Goal: Task Accomplishment & Management: Manage account settings

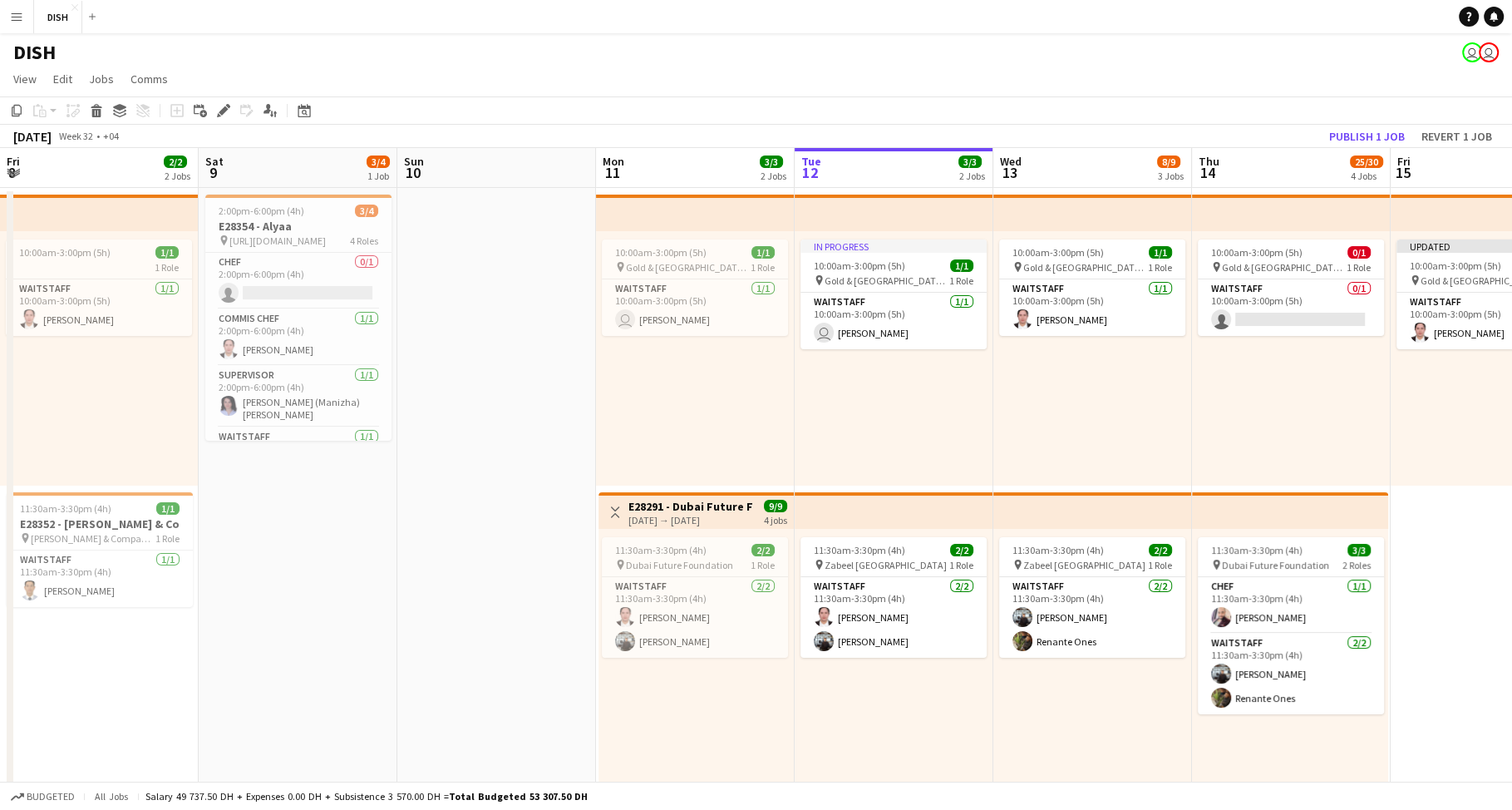
scroll to position [0, 397]
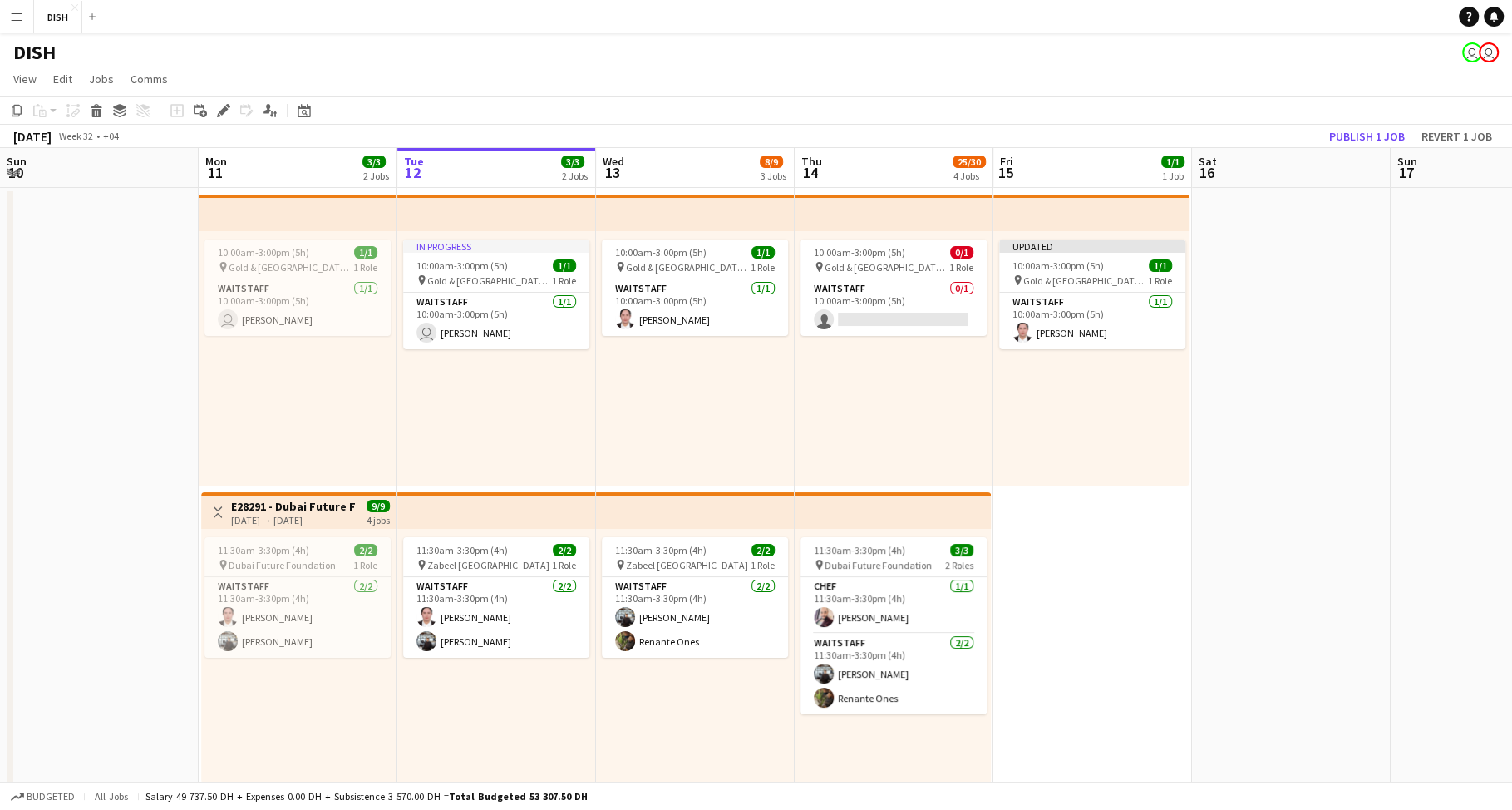
click at [18, 14] on app-icon "Menu" at bounding box center [16, 16] width 13 height 13
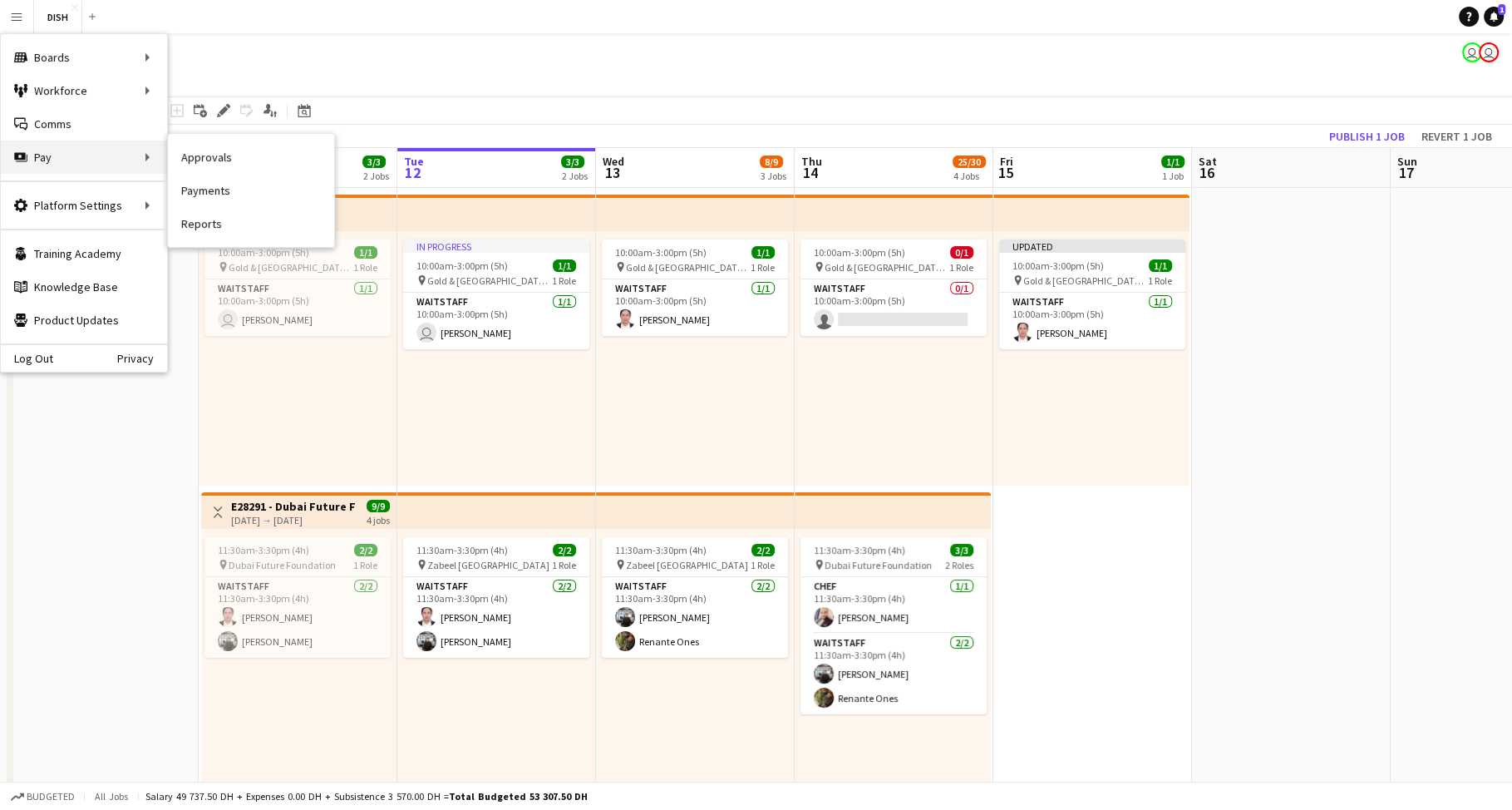
click at [125, 159] on div "Pay Pay" at bounding box center [83, 157] width 166 height 33
click at [116, 150] on div "Pay Pay" at bounding box center [83, 157] width 166 height 33
click at [129, 148] on div "Pay Pay" at bounding box center [83, 157] width 166 height 33
click at [192, 161] on link "Approvals" at bounding box center [250, 157] width 166 height 33
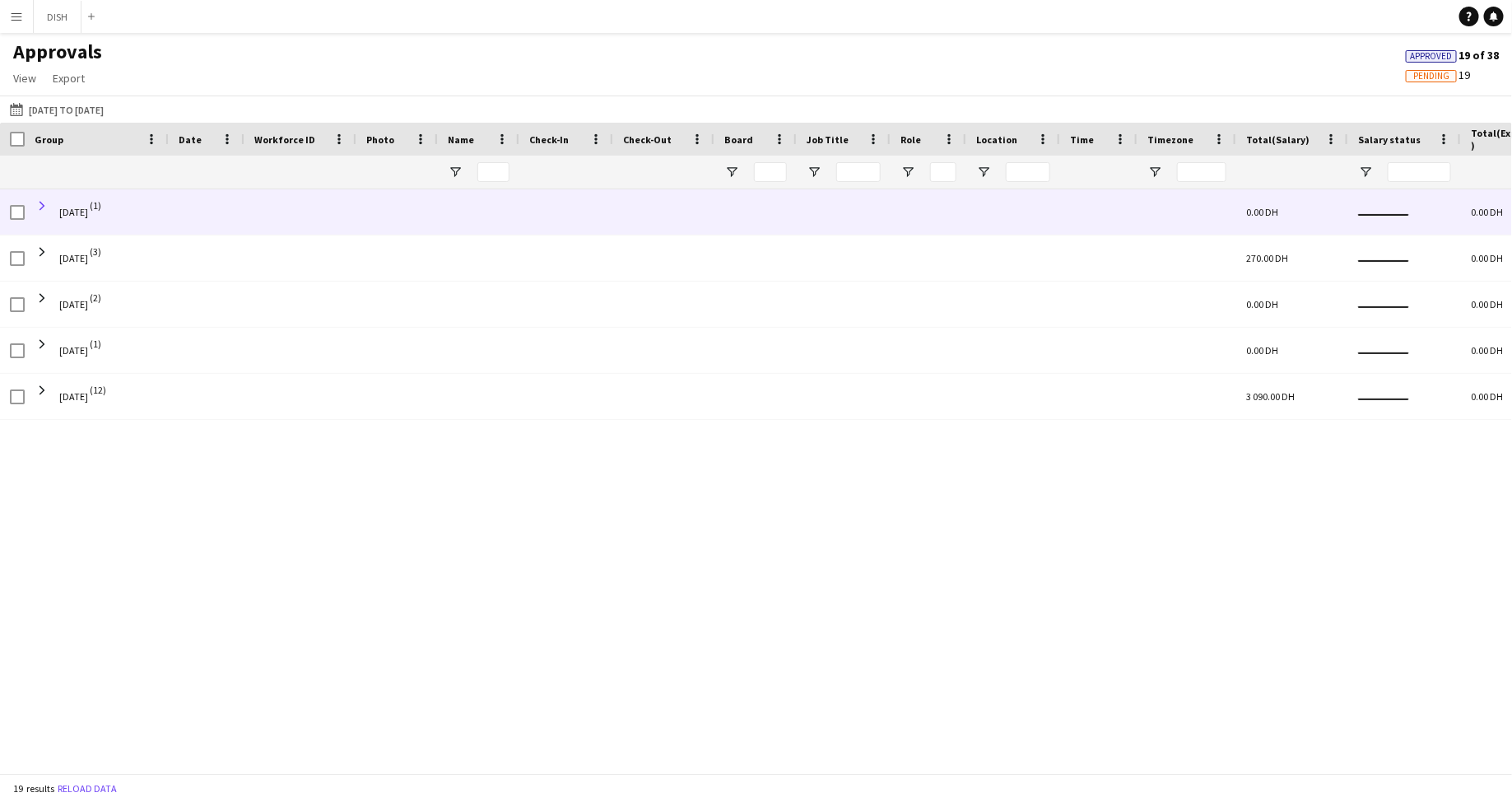
click at [47, 202] on span at bounding box center [41, 205] width 15 height 15
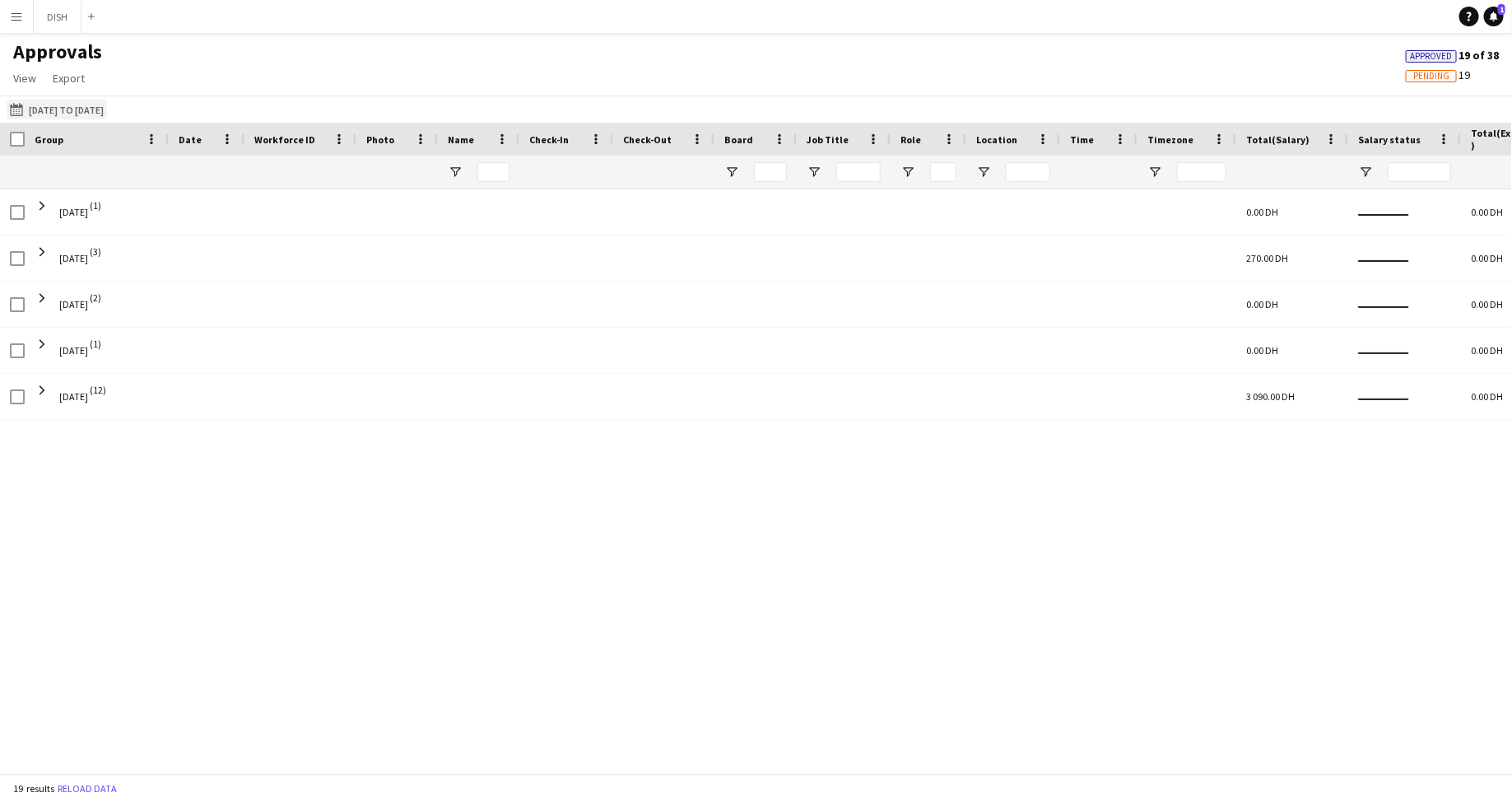
click at [29, 99] on button "28-07-2025 to 03-08-2025 28-07-2025 to 03-08-2025" at bounding box center [57, 109] width 100 height 20
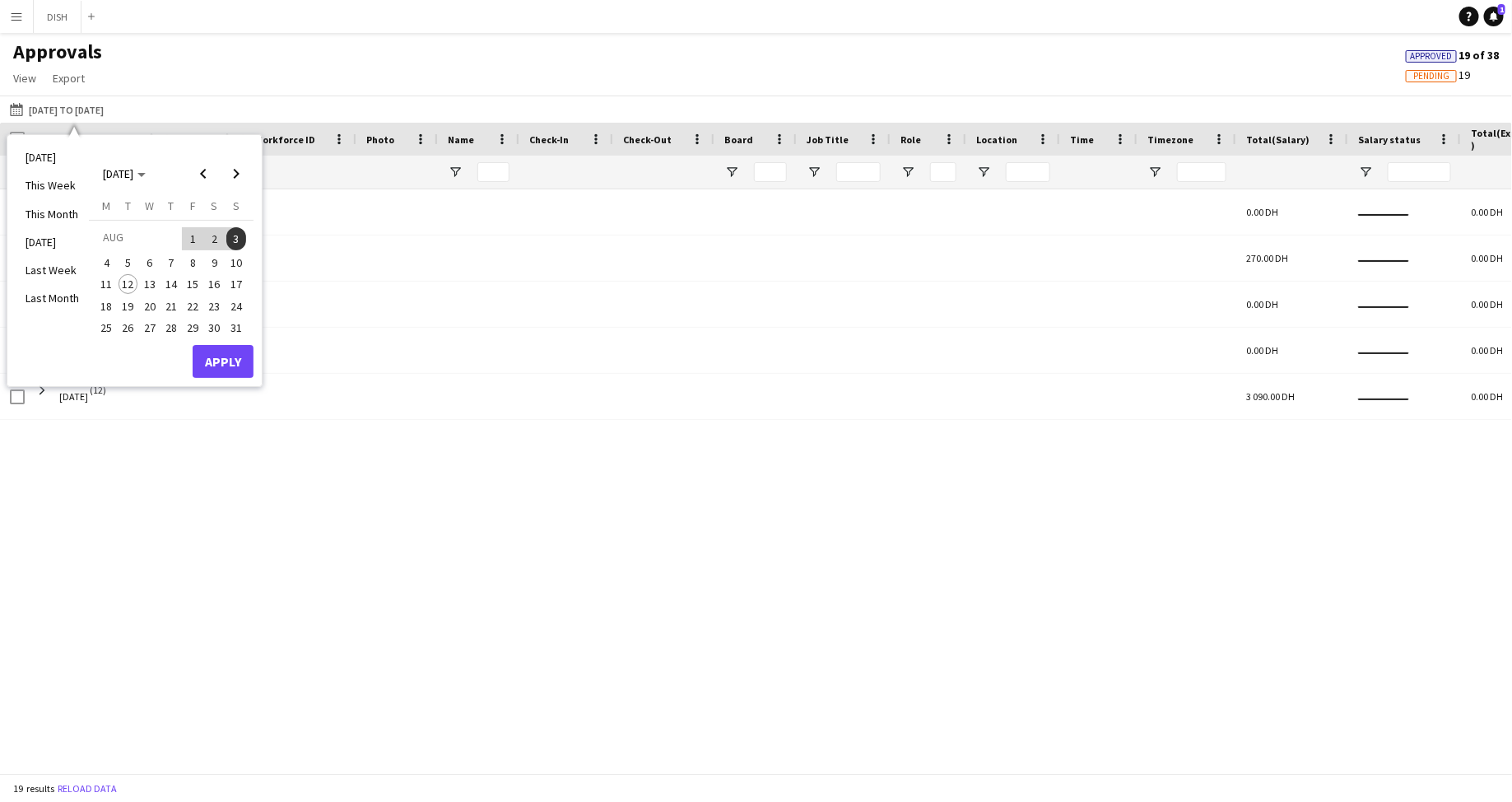
click at [109, 265] on span "4" at bounding box center [106, 262] width 20 height 20
click at [129, 285] on span "12" at bounding box center [129, 284] width 20 height 20
click at [173, 288] on span "14" at bounding box center [171, 284] width 20 height 20
click at [109, 283] on span "11" at bounding box center [106, 284] width 20 height 20
click at [238, 283] on span "17" at bounding box center [236, 284] width 20 height 20
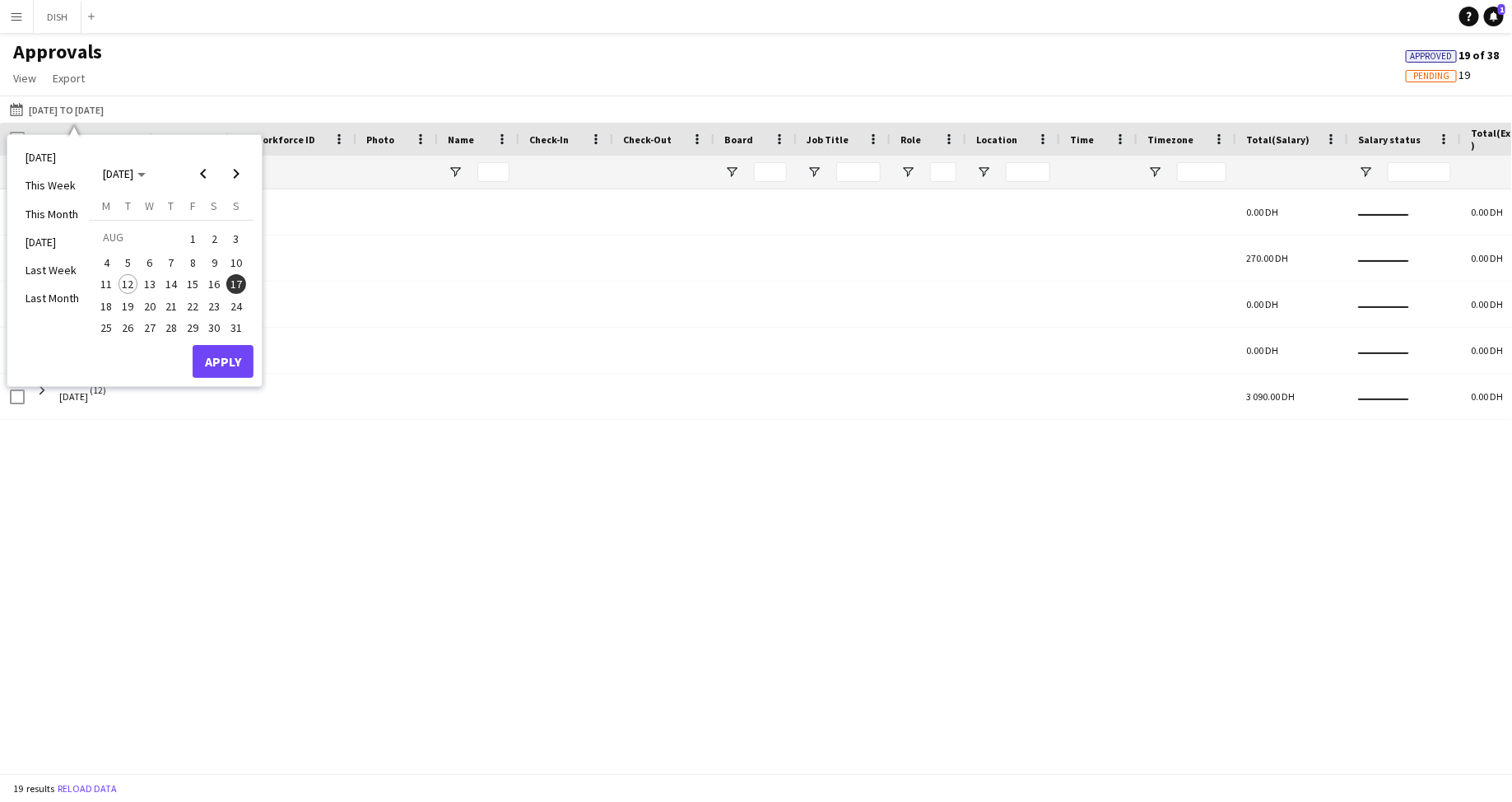
click at [128, 275] on span "12" at bounding box center [129, 284] width 20 height 20
click at [179, 286] on span "14" at bounding box center [171, 284] width 20 height 20
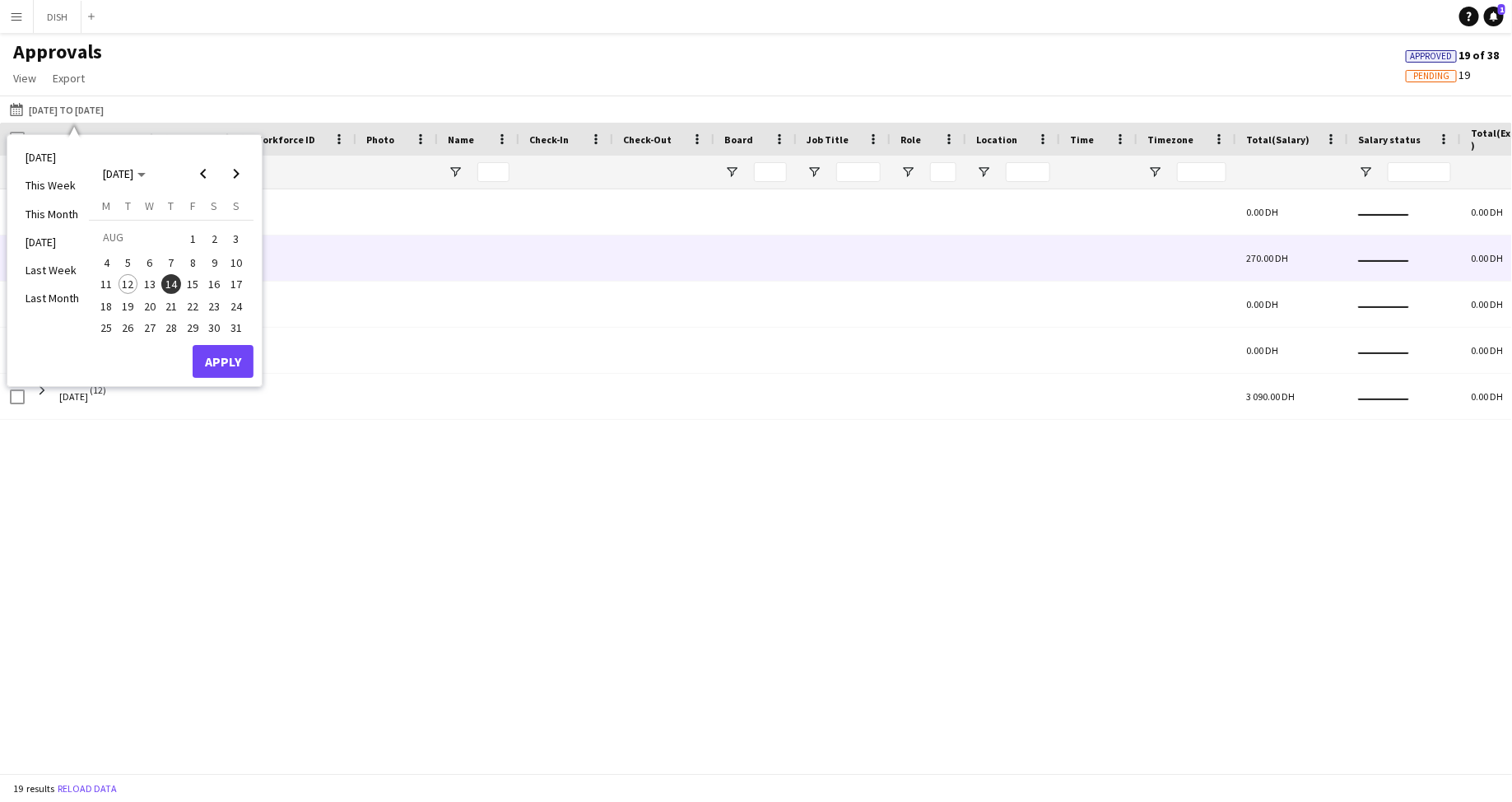
click at [326, 269] on div at bounding box center [301, 258] width 112 height 45
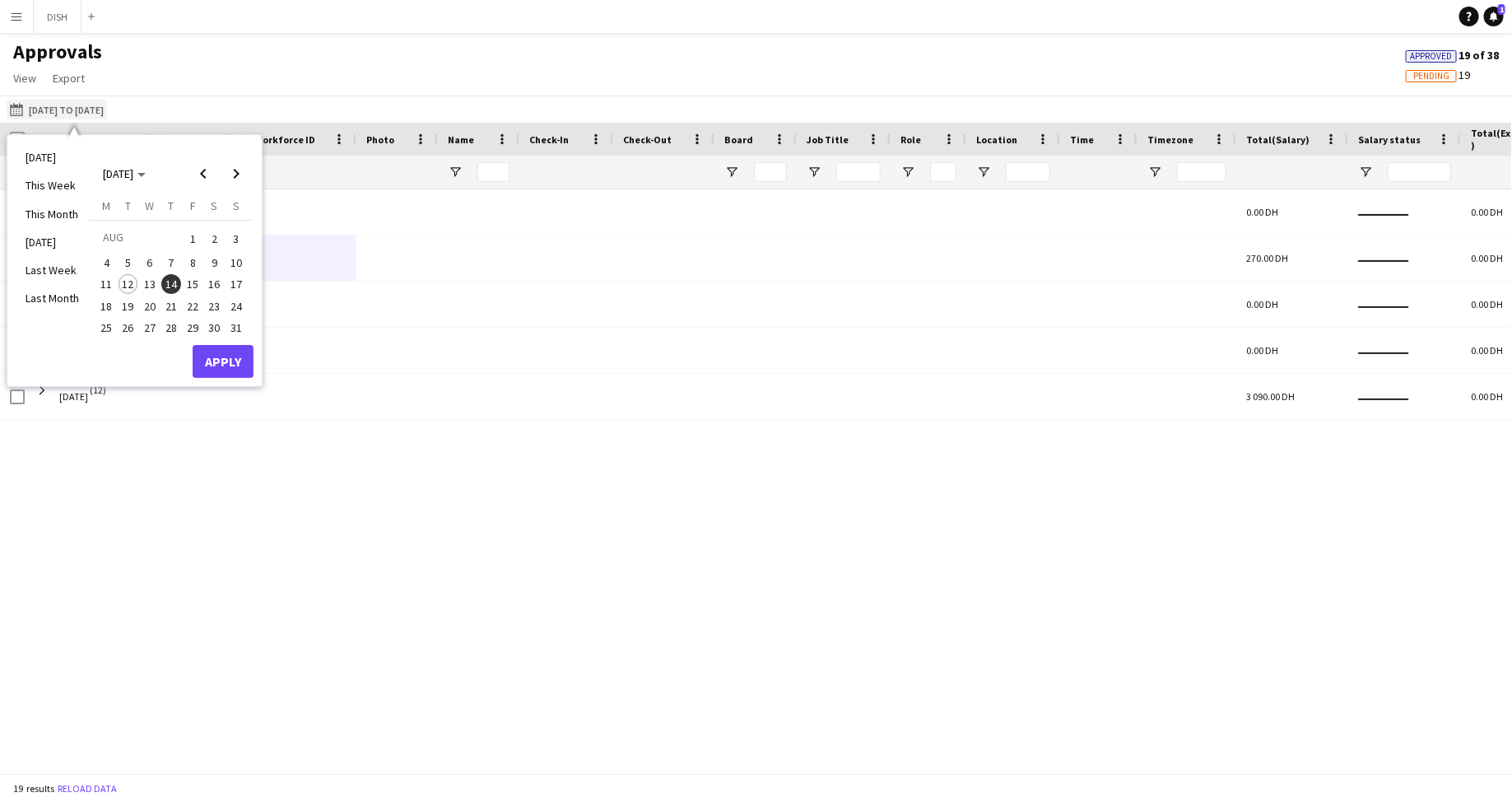
click at [87, 112] on button "28-07-2025 to 03-08-2025 28-07-2025 to 03-08-2025" at bounding box center [57, 109] width 100 height 20
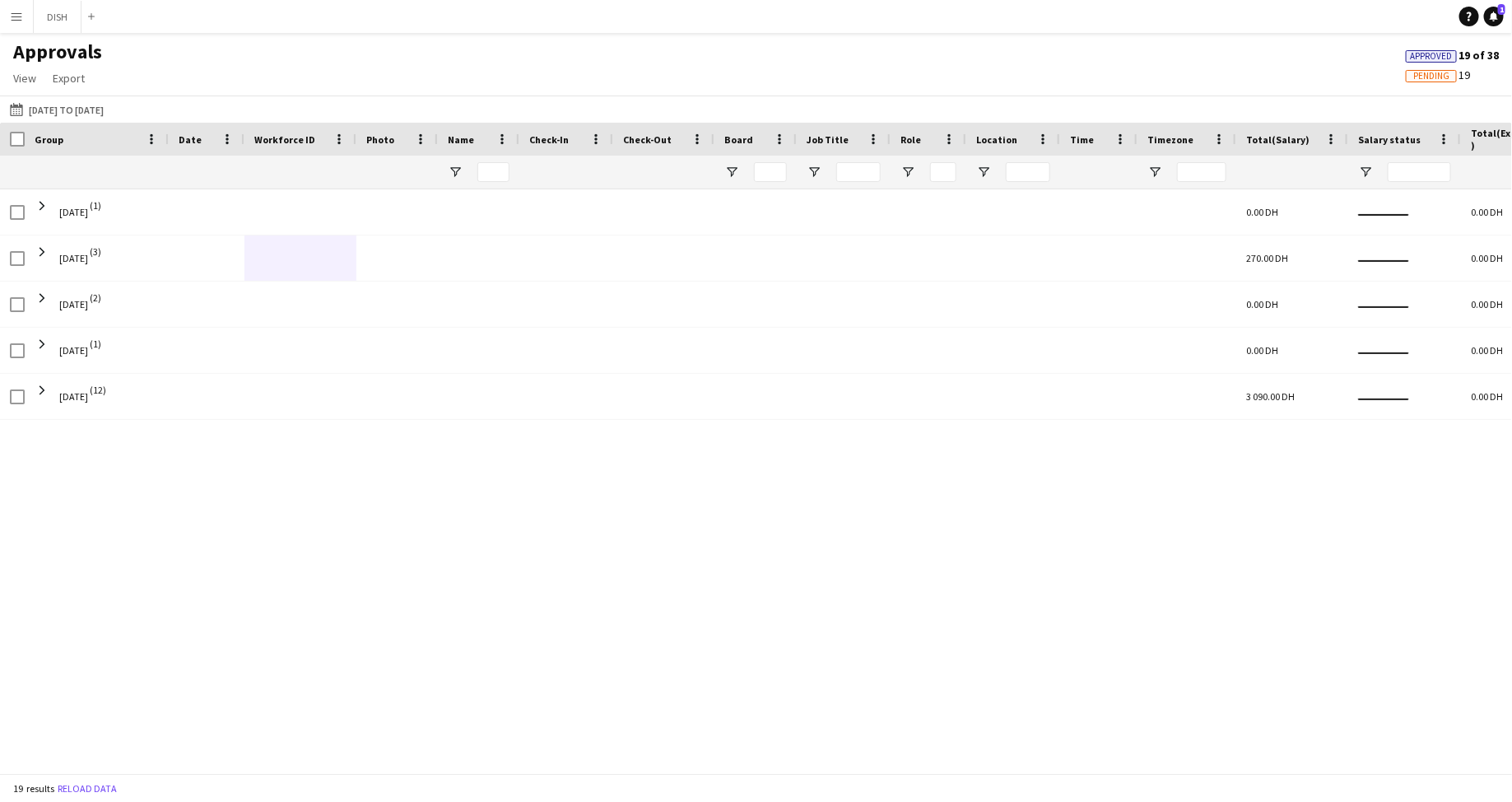
click at [56, 119] on app-daterange-btn "28-07-2025 to 03-08-2025 28-07-2025 to 03-08-2025 Today This Week This Month Ye…" at bounding box center [57, 109] width 100 height 20
click at [79, 109] on button "28-07-2025 to 03-08-2025 28-07-2025 to 03-08-2025" at bounding box center [57, 109] width 100 height 20
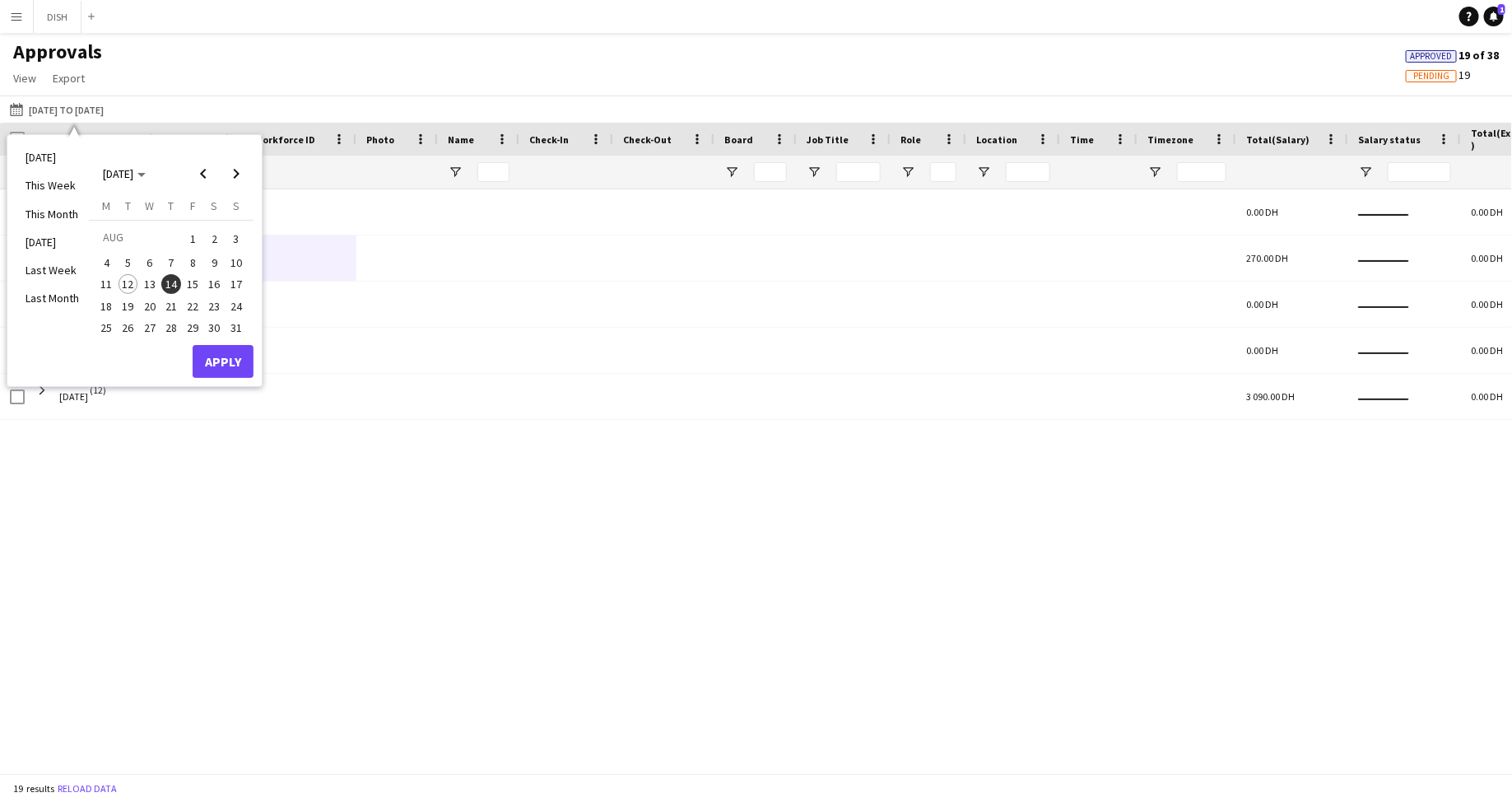
click at [169, 282] on span "14" at bounding box center [171, 284] width 20 height 20
click at [224, 367] on button "Apply" at bounding box center [223, 361] width 61 height 32
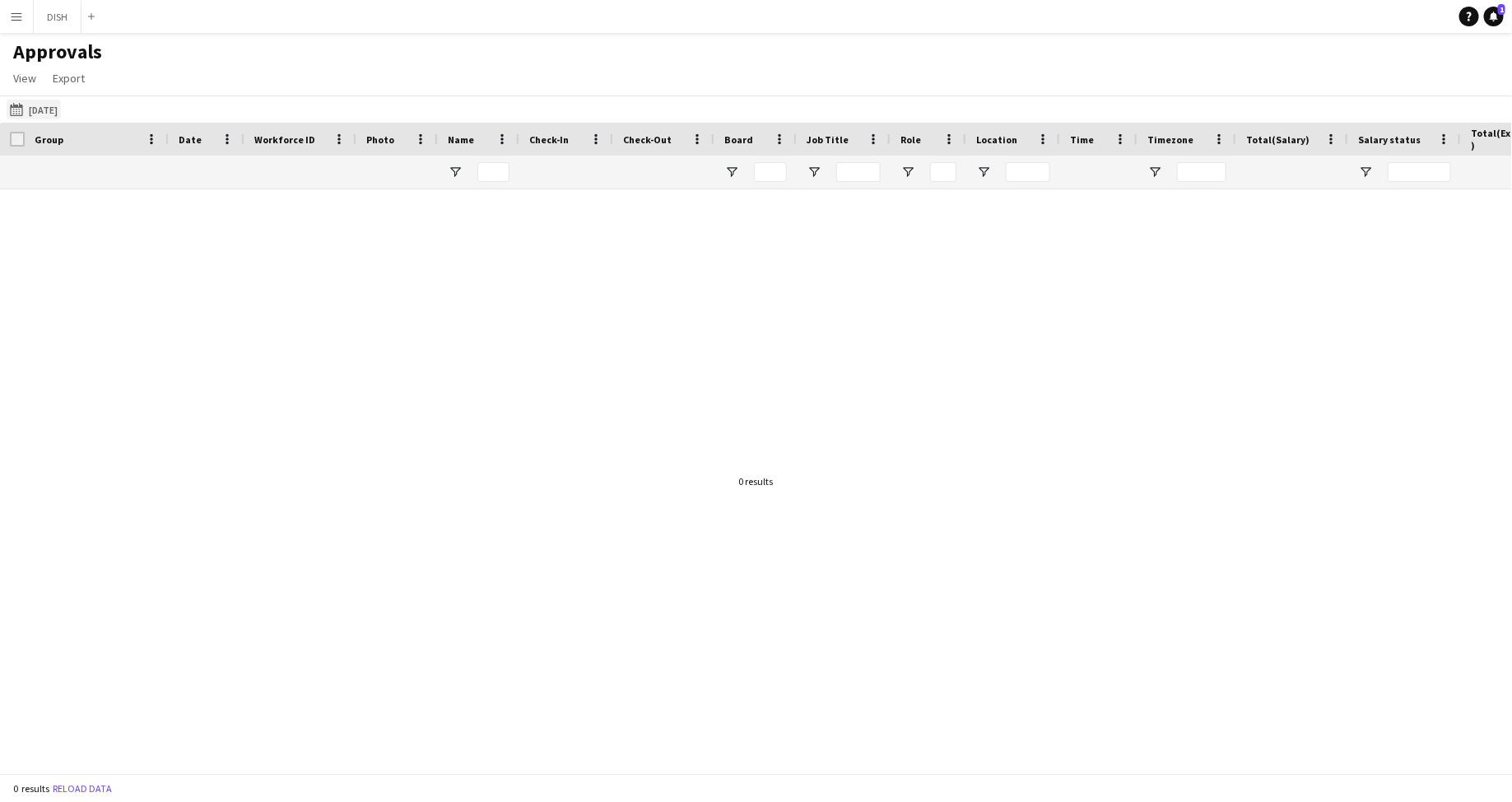
click at [46, 106] on button "28-07-2025 to 03-08-2025 14-08-2025" at bounding box center [33, 109] width 54 height 20
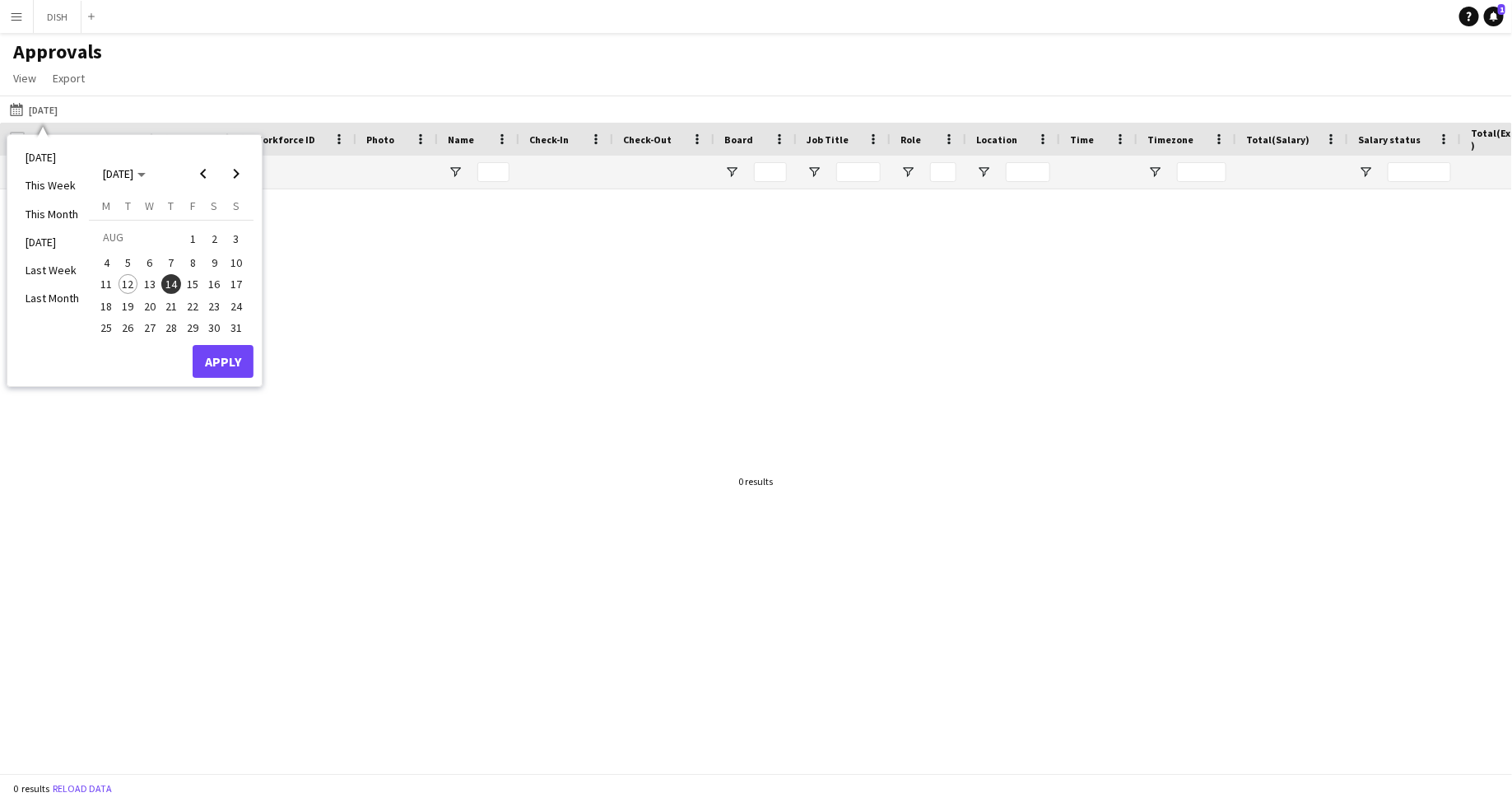
click at [104, 282] on span "11" at bounding box center [106, 284] width 20 height 20
click at [171, 289] on span "14" at bounding box center [171, 284] width 20 height 20
click at [235, 370] on button "Apply" at bounding box center [223, 361] width 61 height 32
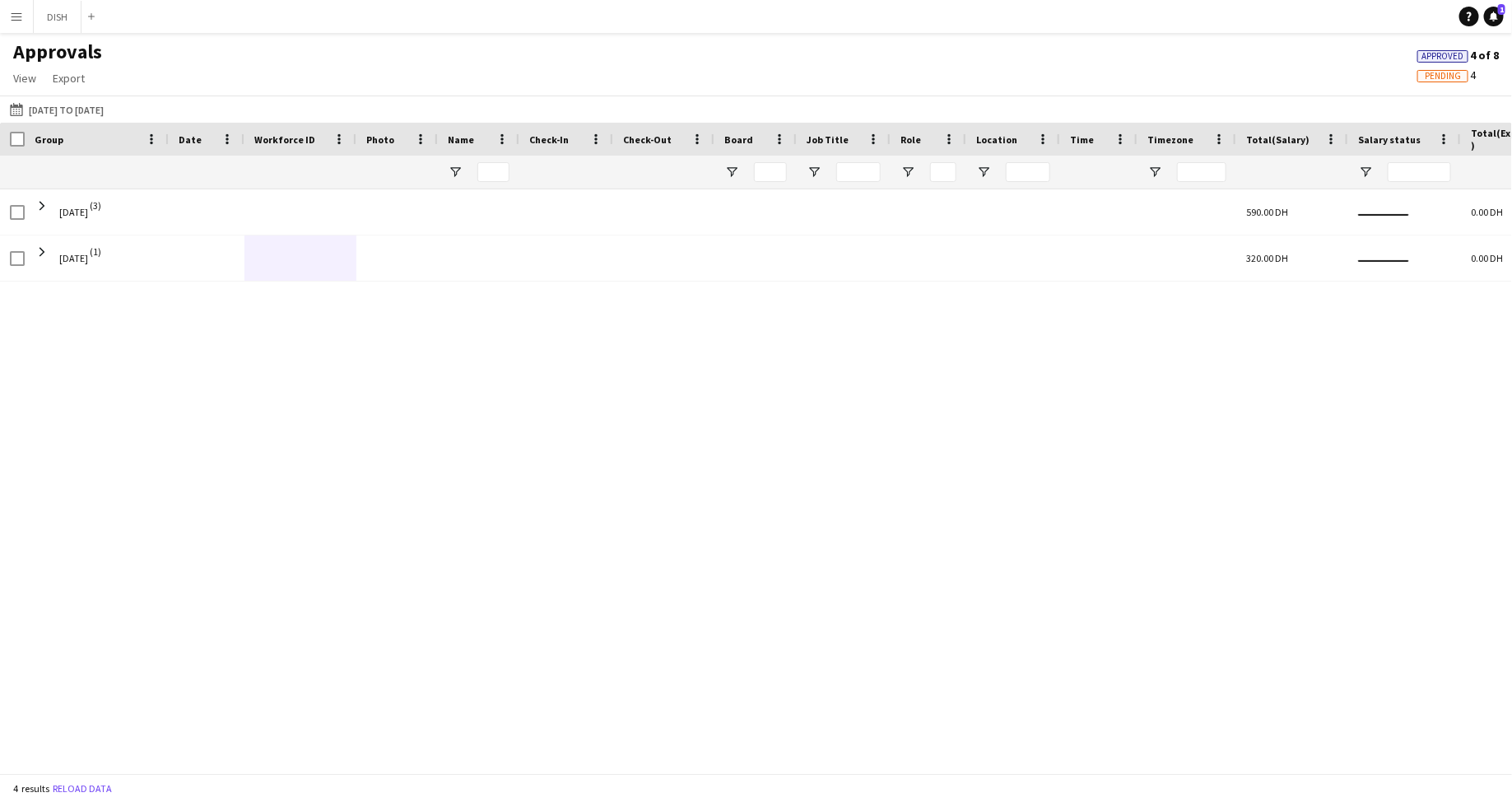
click at [12, 13] on app-icon "Menu" at bounding box center [16, 16] width 13 height 13
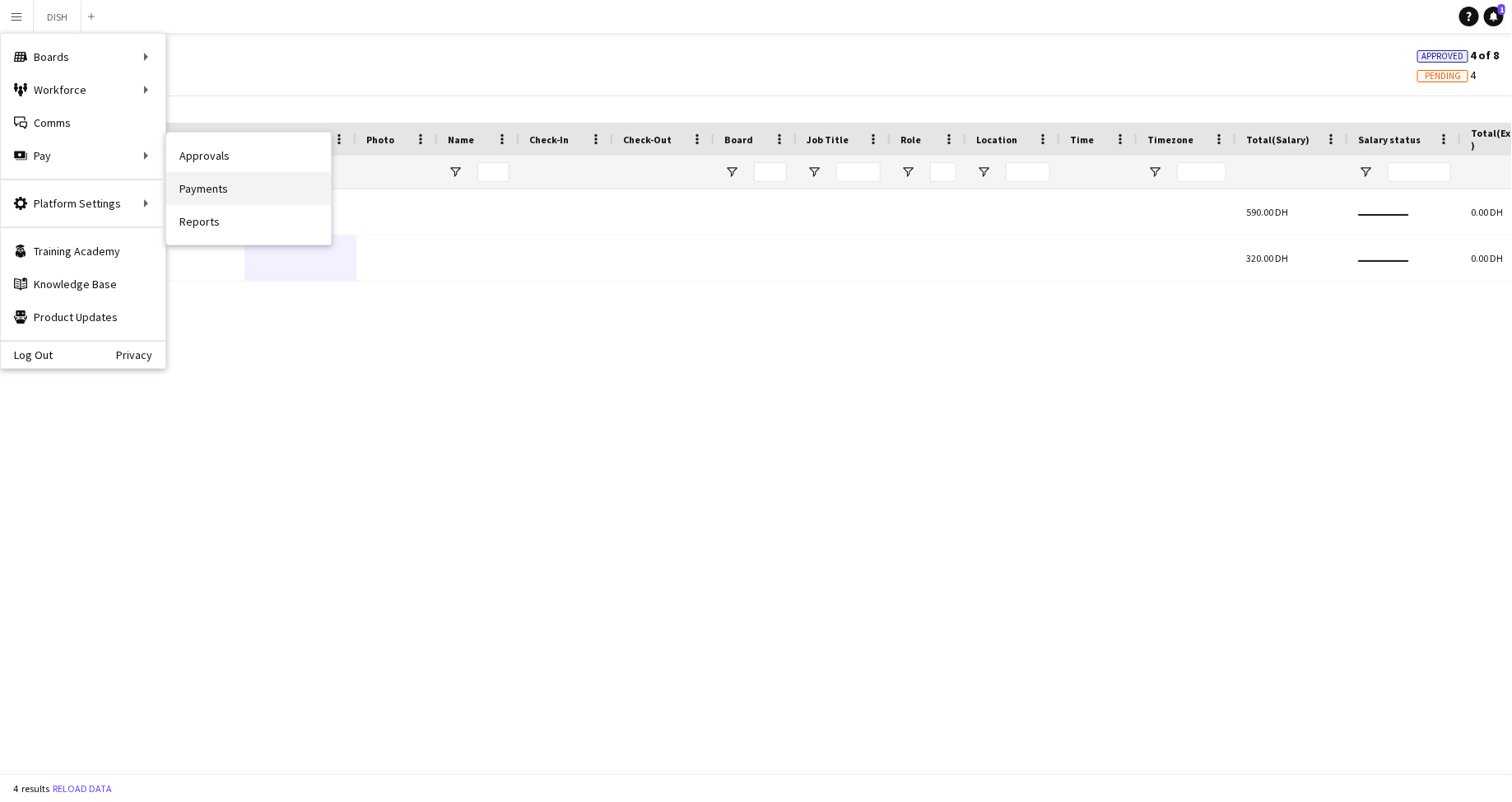
click at [202, 184] on link "Payments" at bounding box center [248, 188] width 164 height 32
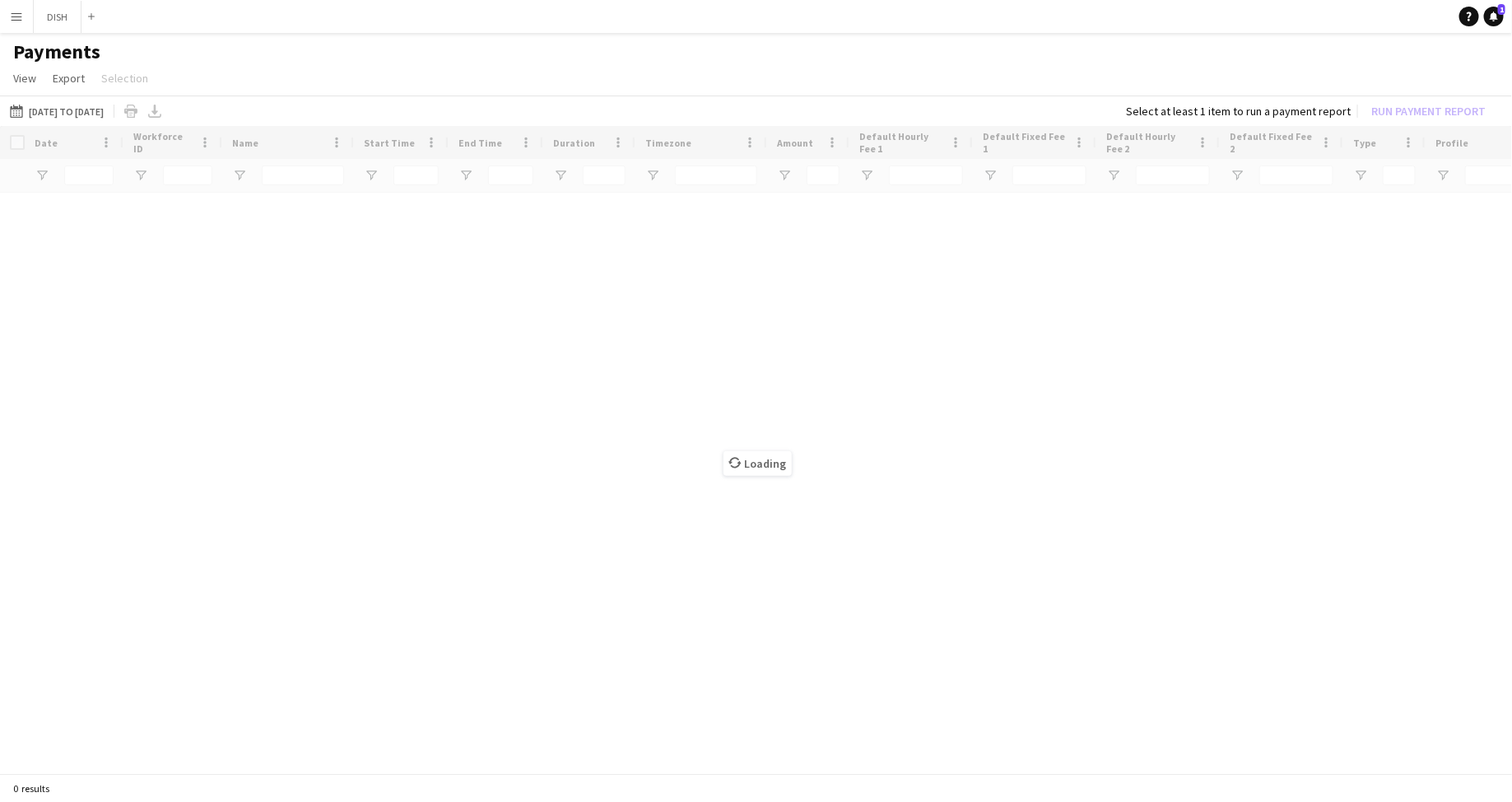
type input "**********"
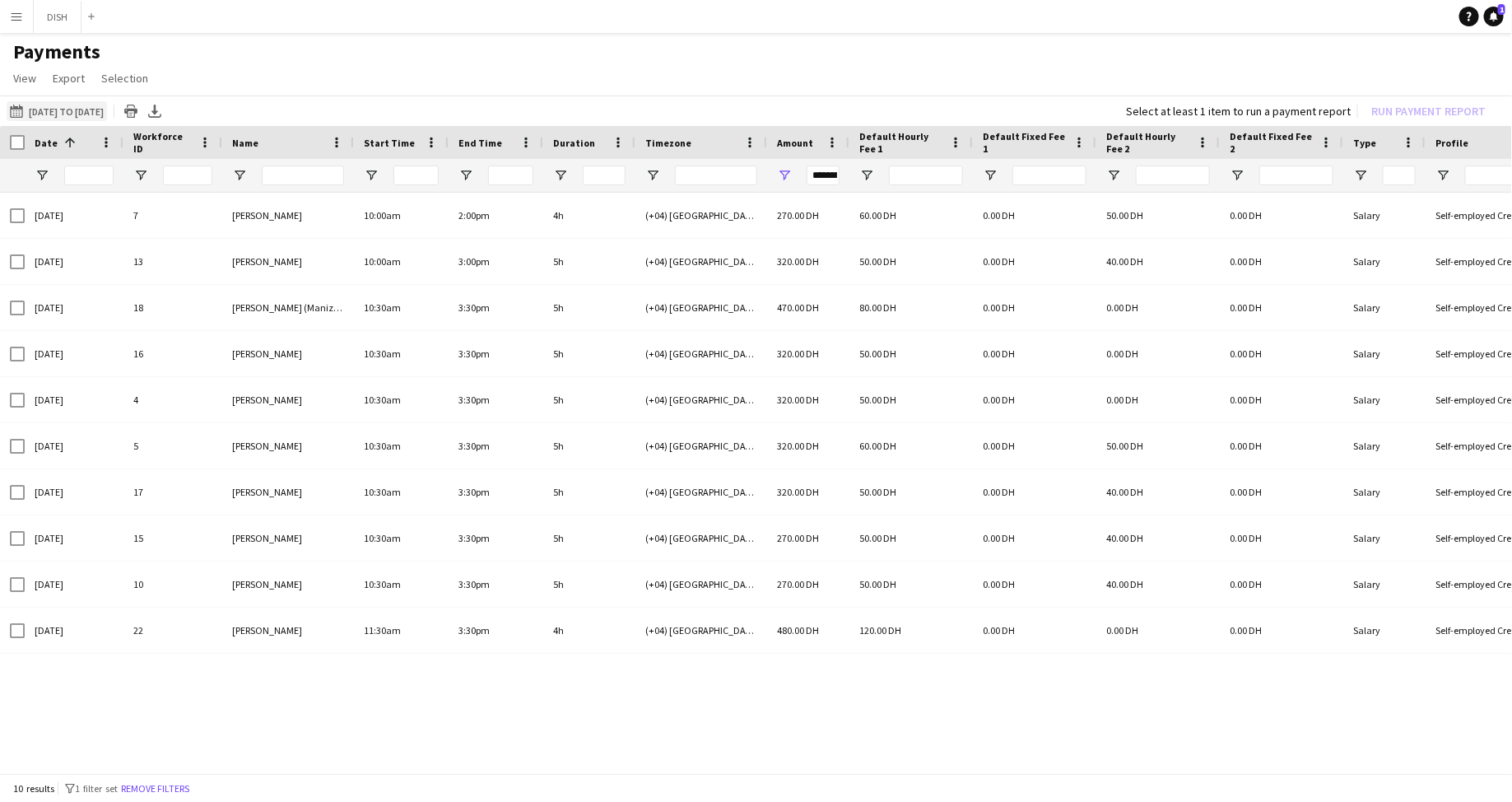
click at [27, 106] on app-icon "[DATE] to [DATE]" at bounding box center [19, 110] width 19 height 13
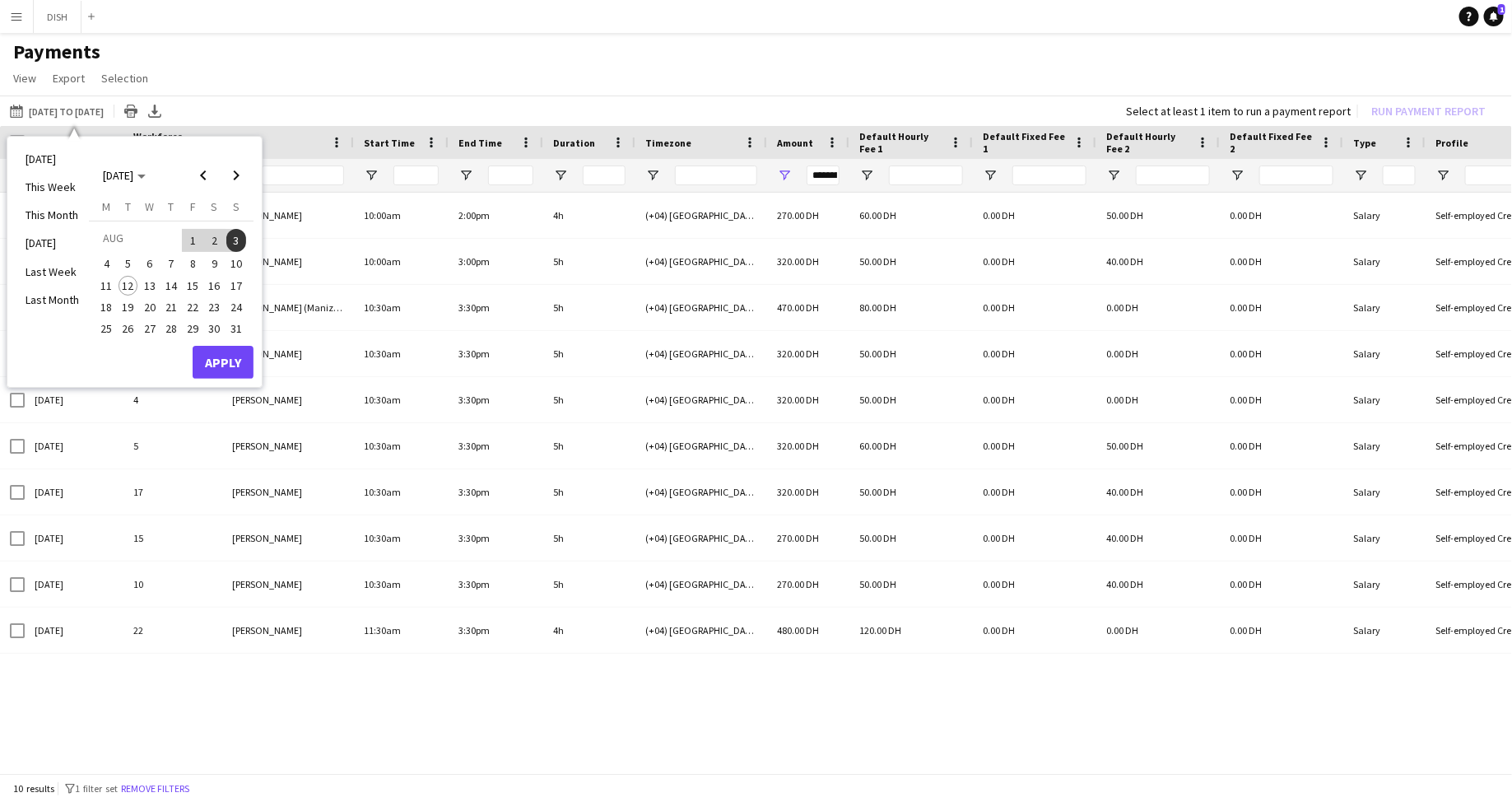
click at [107, 281] on span "11" at bounding box center [106, 286] width 20 height 20
click at [179, 291] on button "14" at bounding box center [171, 286] width 22 height 22
click at [220, 367] on button "Apply" at bounding box center [223, 362] width 61 height 32
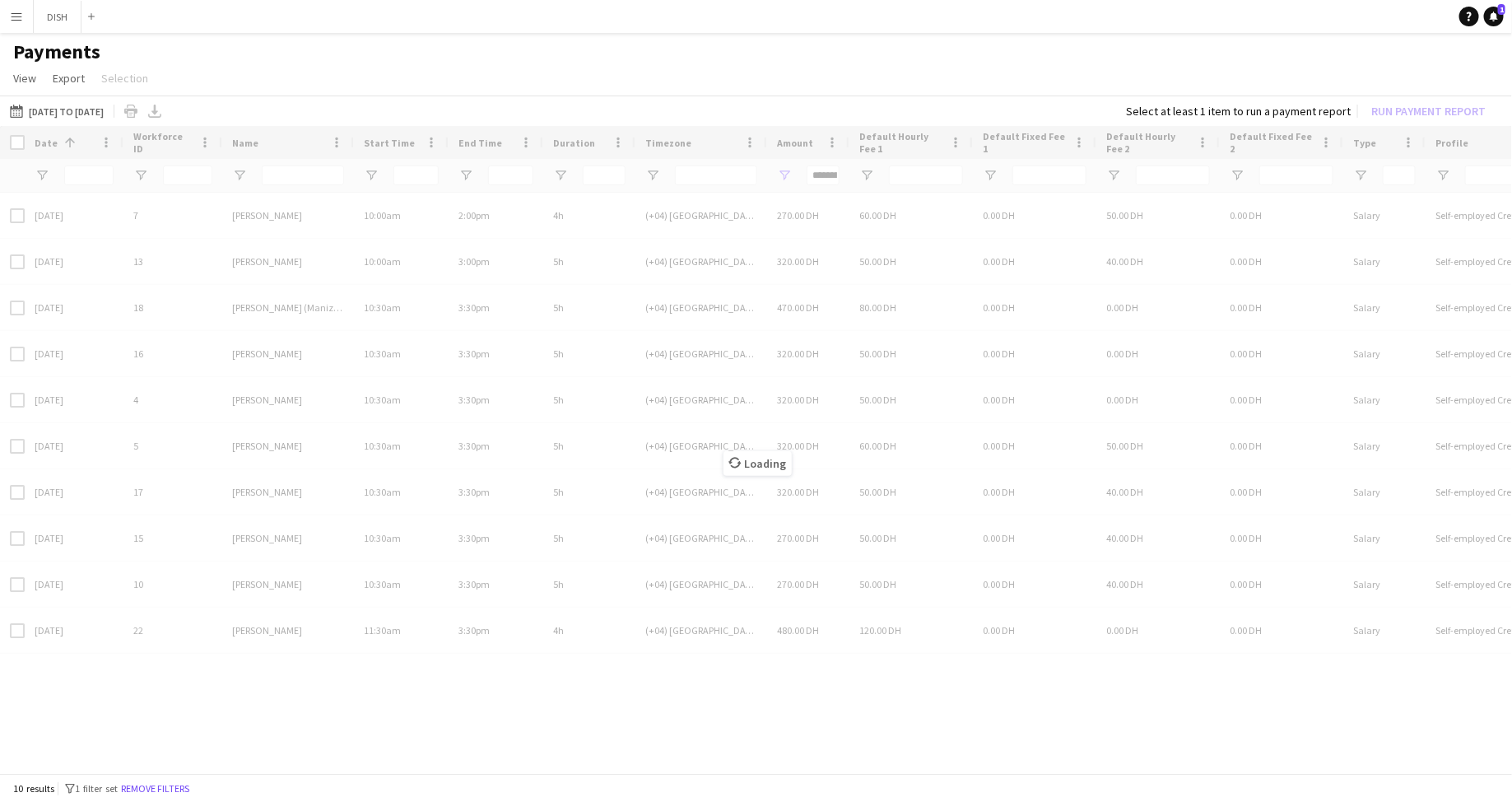
type input "**********"
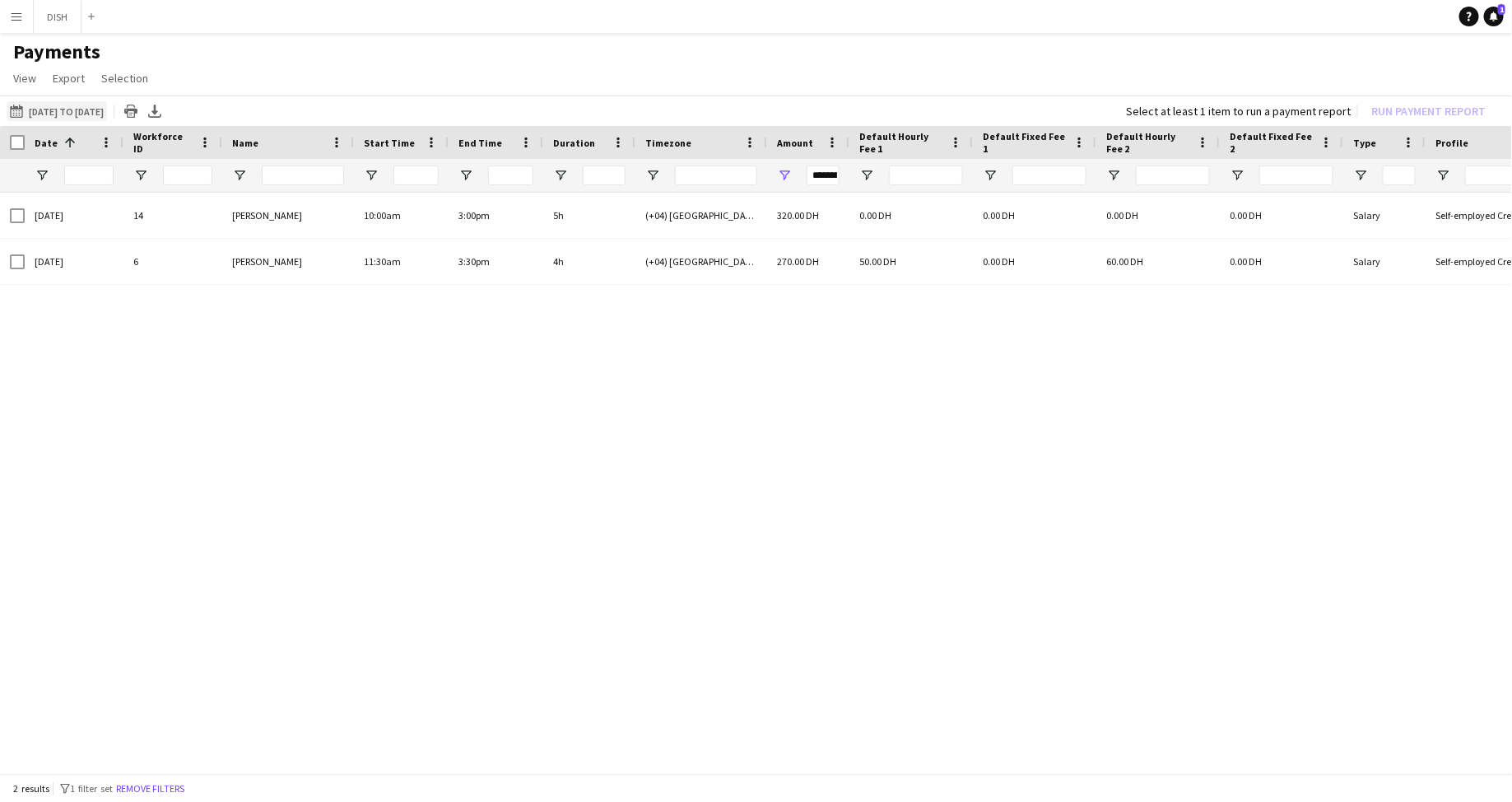
click at [38, 111] on button "28-07-2025 to 03-08-2025 11-08-2025 to 14-08-2025" at bounding box center [57, 111] width 100 height 20
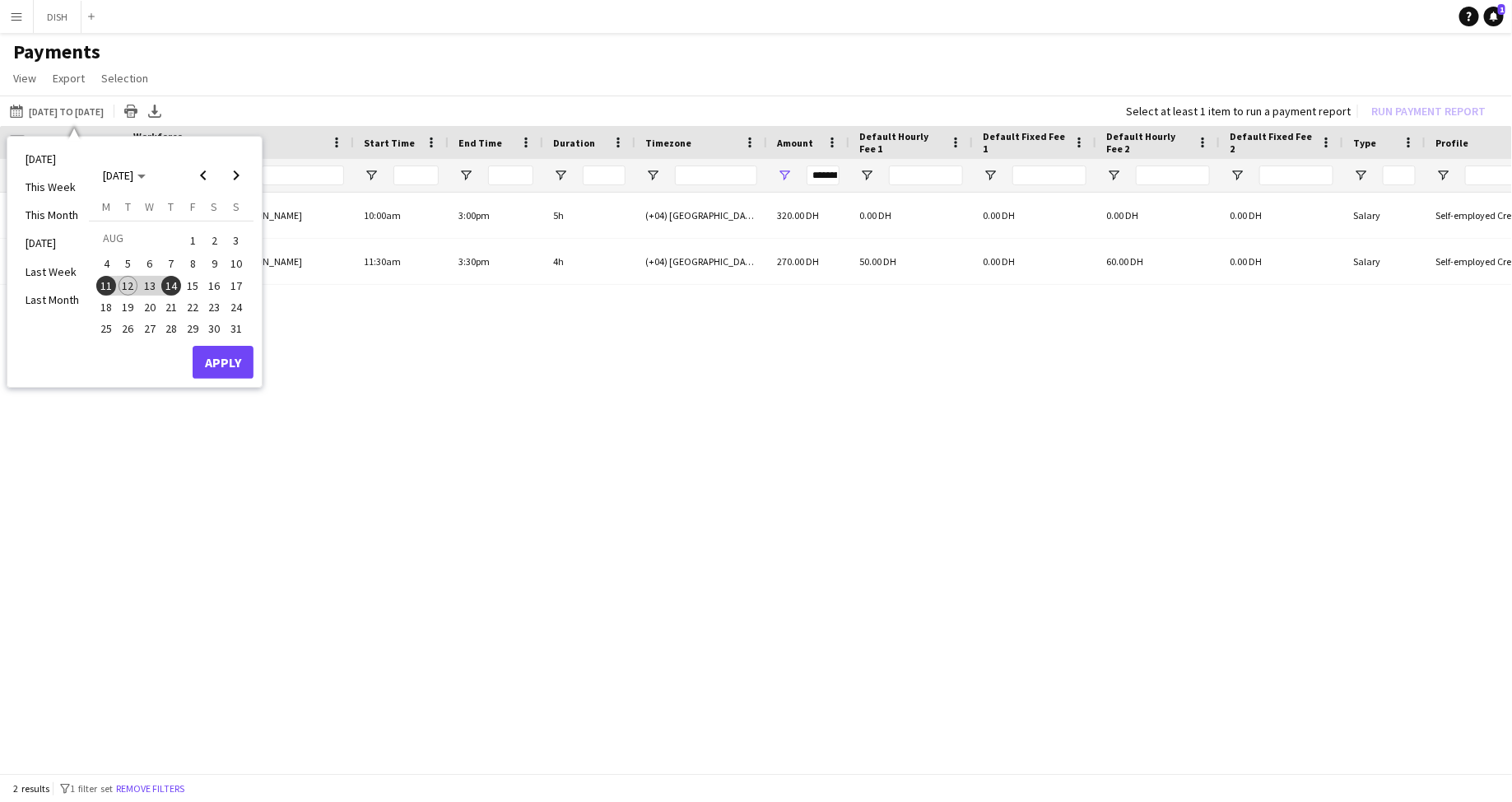
click at [16, 23] on button "Menu" at bounding box center [16, 16] width 32 height 32
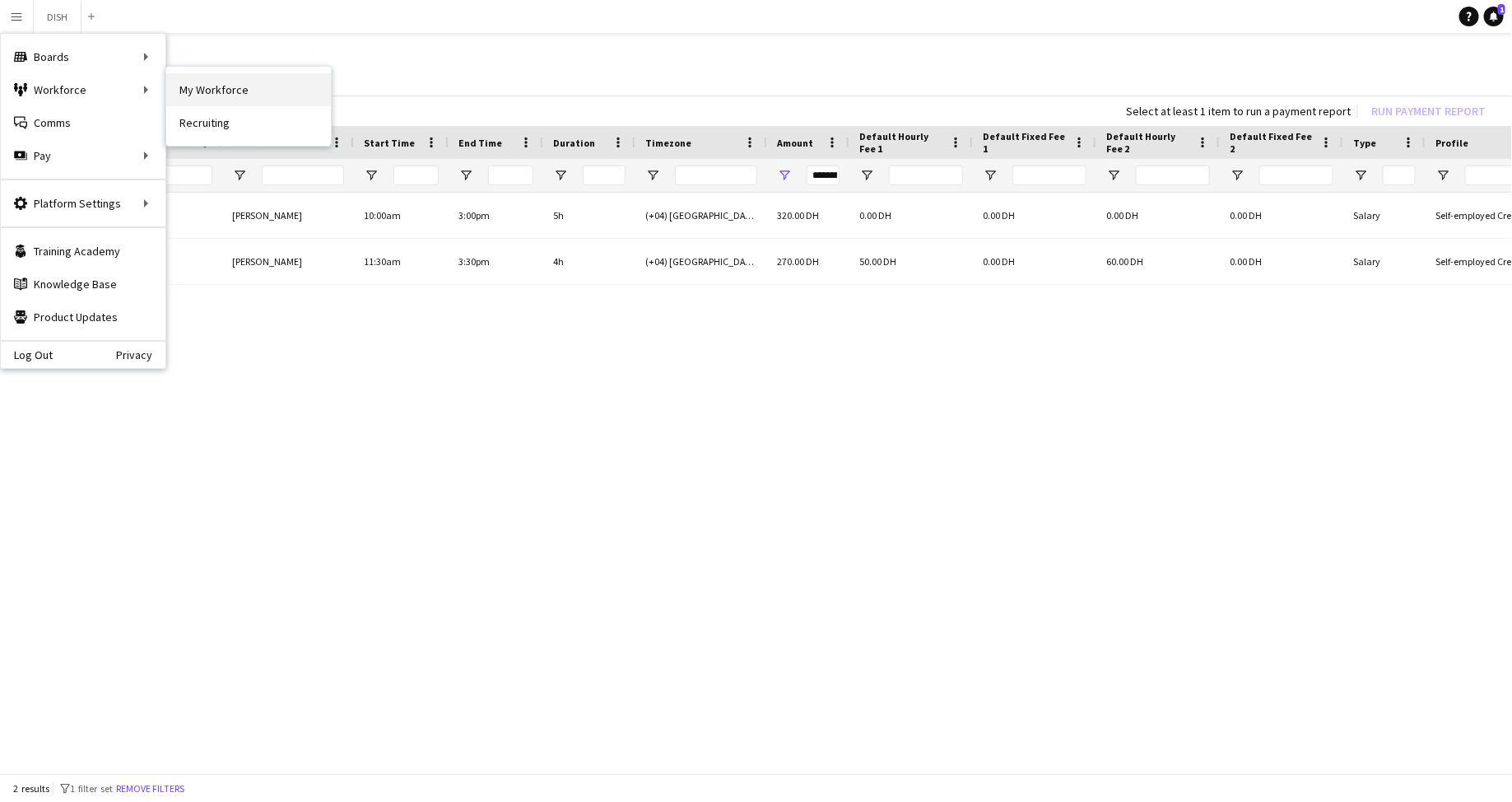
click at [250, 90] on link "My Workforce" at bounding box center [248, 89] width 164 height 32
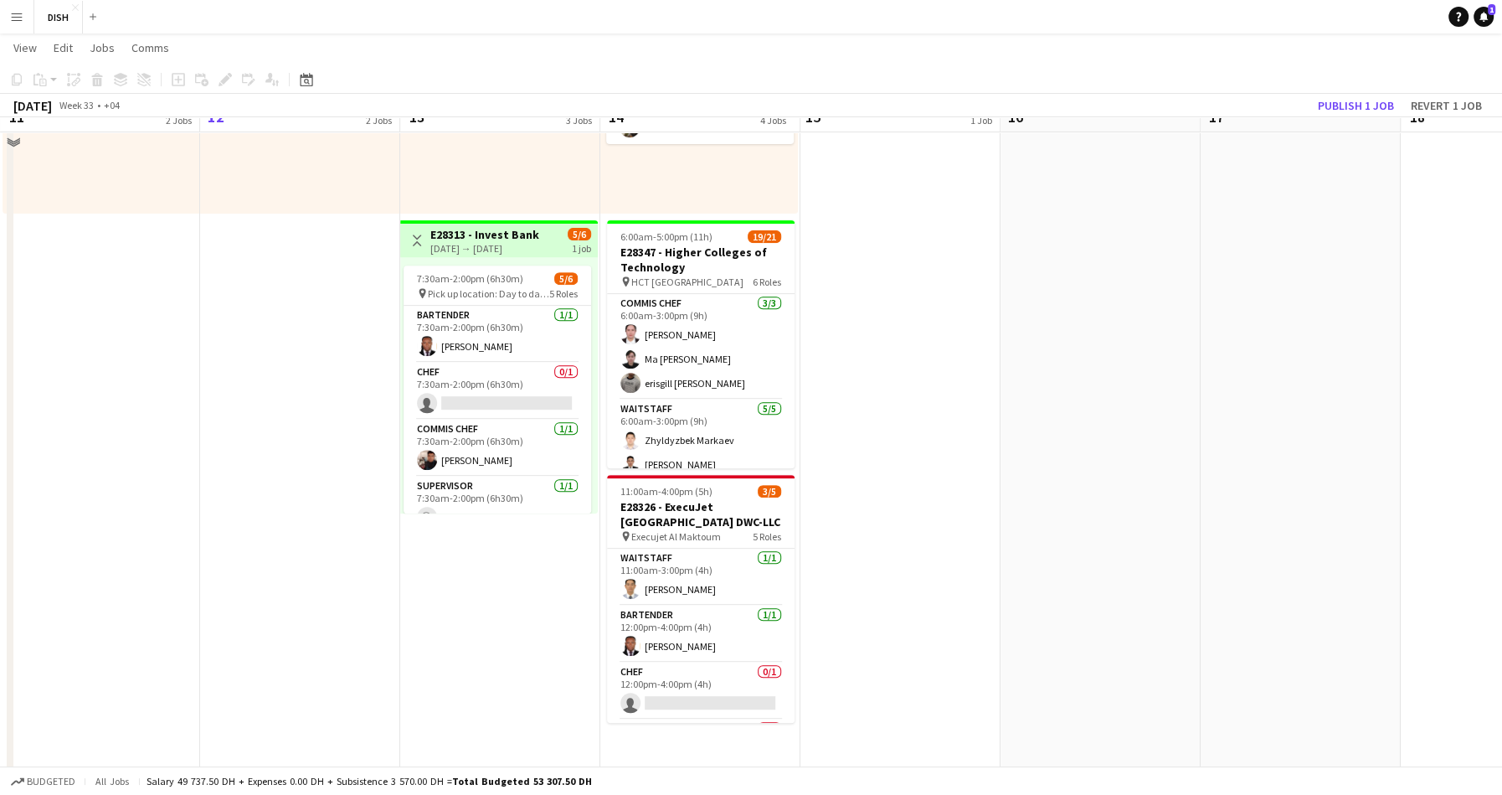
scroll to position [587, 0]
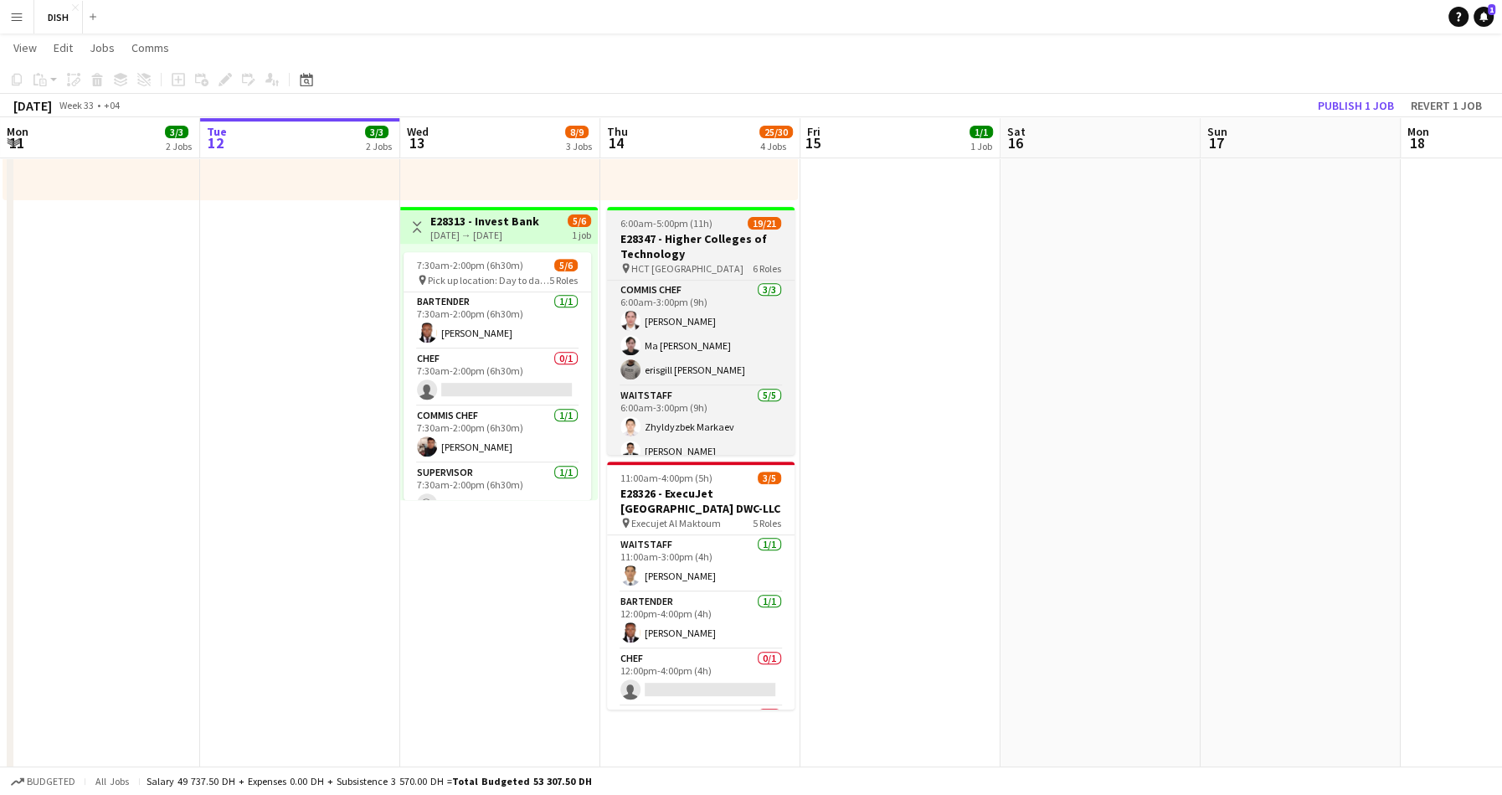
click at [676, 226] on span "6:00am-5:00pm (11h)" at bounding box center [666, 223] width 92 height 13
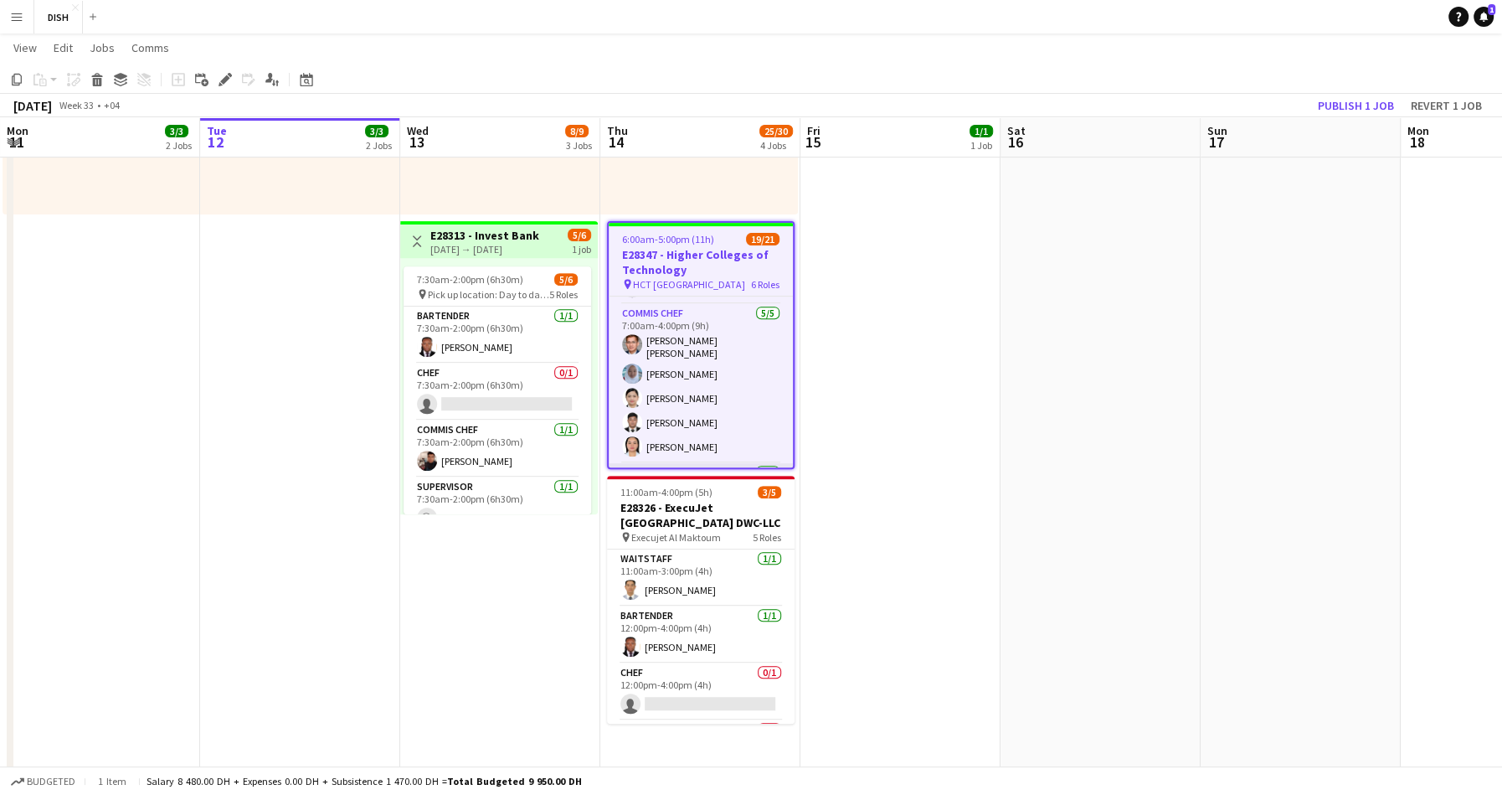
scroll to position [394, 0]
click at [681, 263] on h3 "E28347 - Higher Colleges of Technology" at bounding box center [701, 262] width 184 height 30
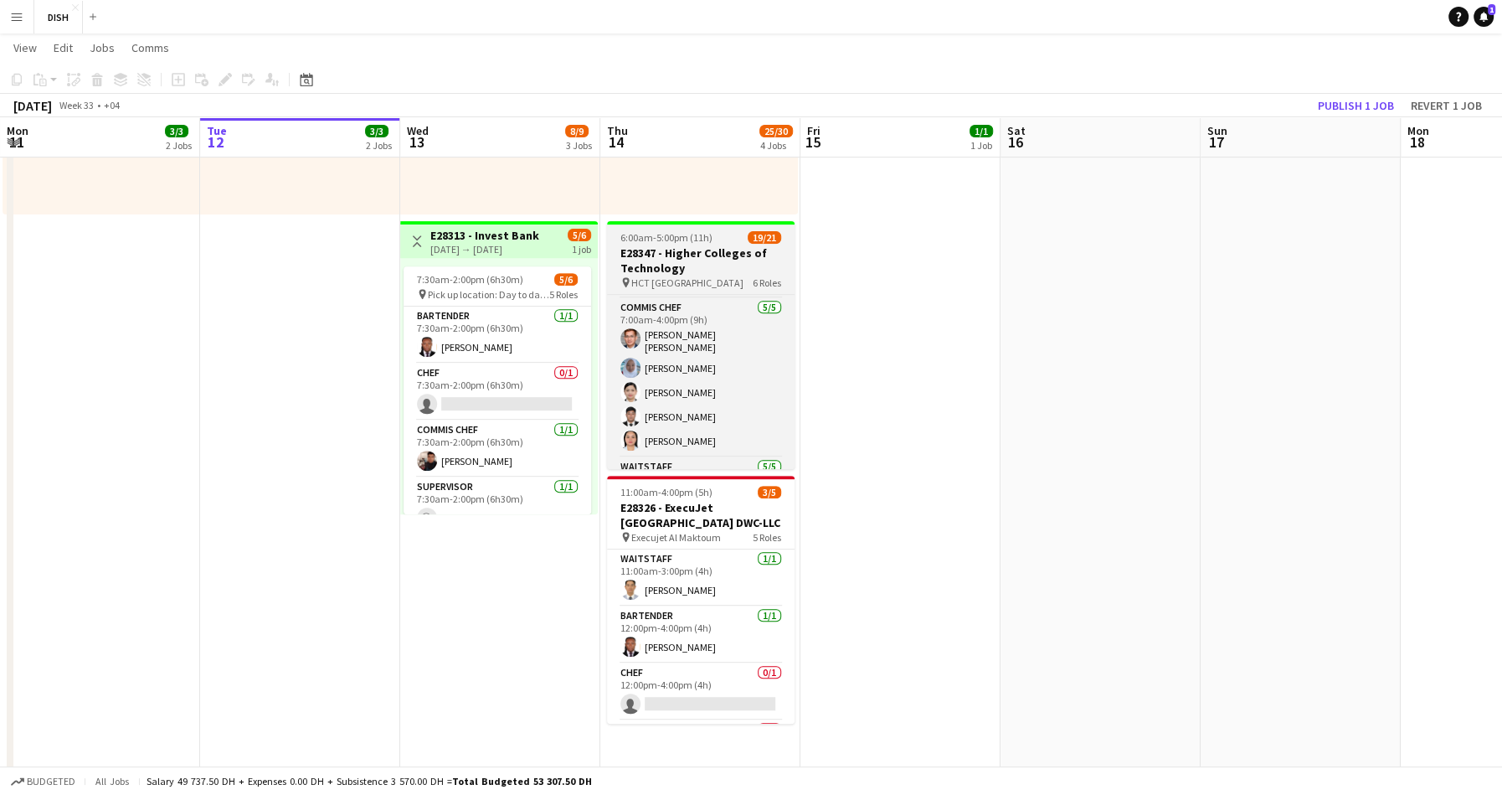
click at [649, 242] on span "6:00am-5:00pm (11h)" at bounding box center [666, 237] width 92 height 13
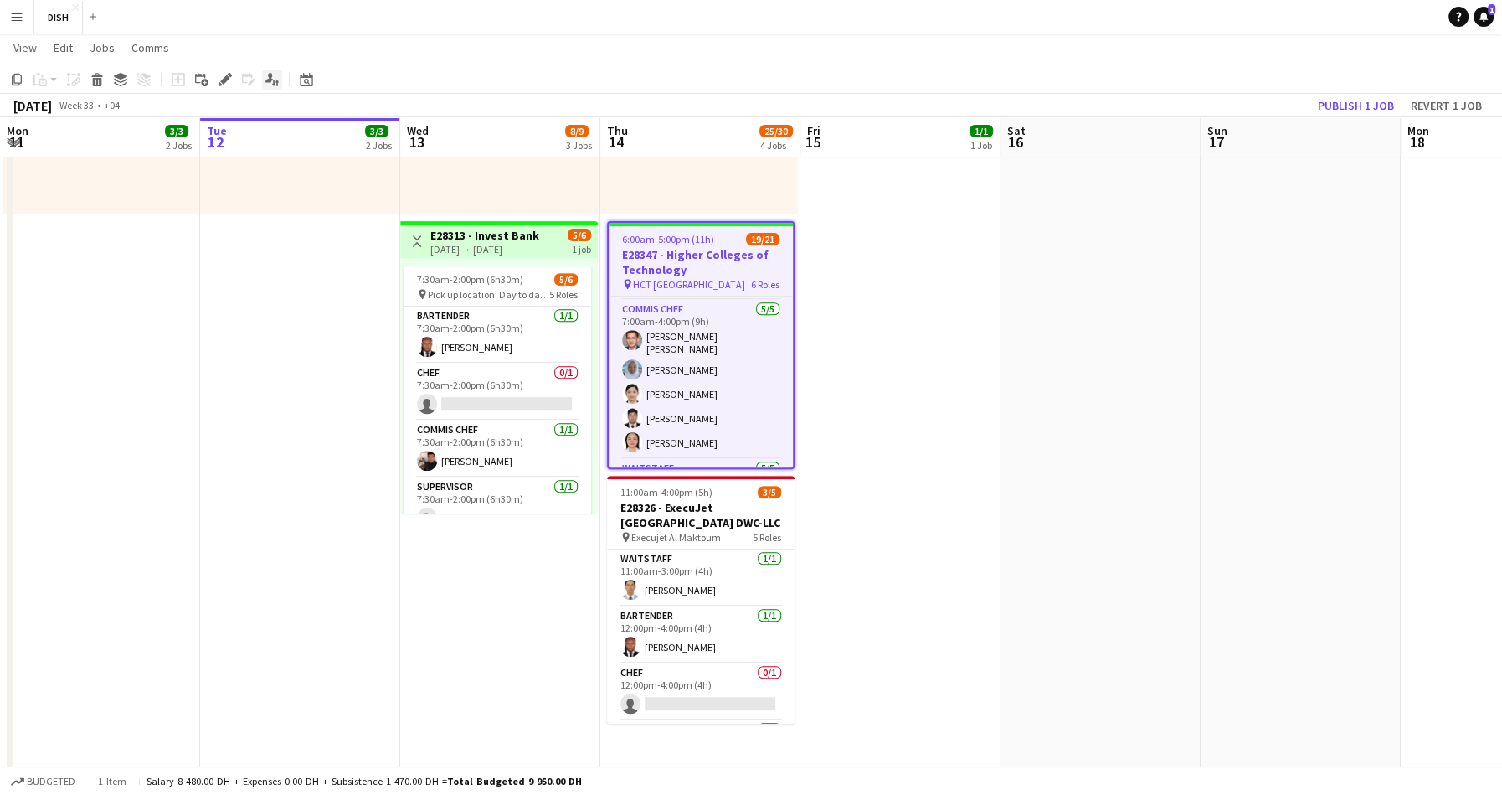
click at [268, 81] on icon at bounding box center [269, 77] width 8 height 9
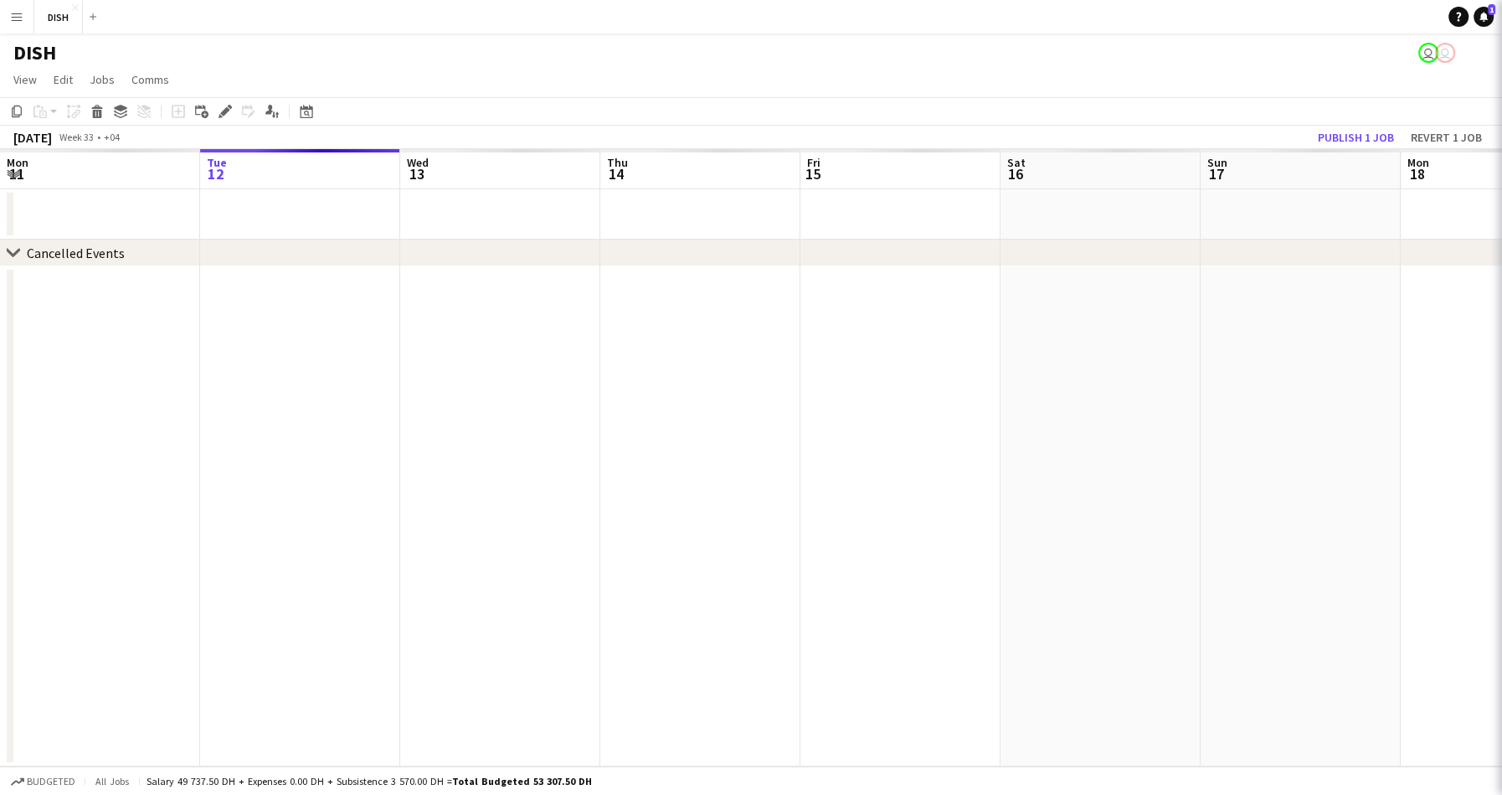
scroll to position [0, 0]
